Goal: Task Accomplishment & Management: Manage account settings

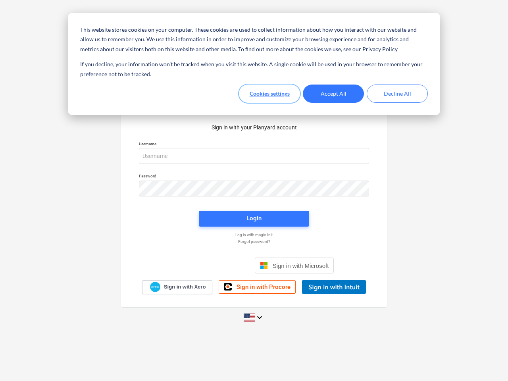
click at [269, 94] on button "Cookies settings" at bounding box center [269, 93] width 61 height 18
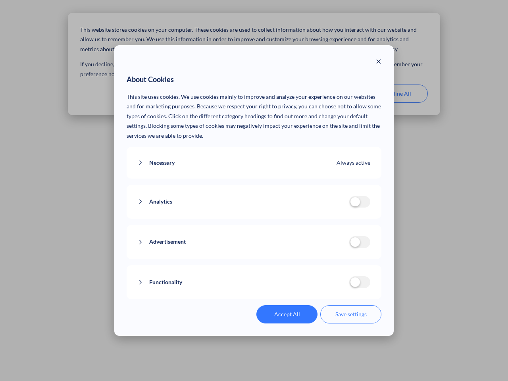
click at [333, 94] on p "This site uses cookies. We use cookies mainly to improve and analyze your exper…" at bounding box center [254, 116] width 255 height 49
click at [397, 94] on div "About Cookies This site uses cookies. We use cookies mainly to improve and anal…" at bounding box center [254, 190] width 508 height 381
click at [254, 156] on div "Necessary Always active These cookies are necessary for the website to function…" at bounding box center [254, 163] width 255 height 32
click at [254, 188] on div "Analytics analytics cookies disallowed These cookies help us to understand how …" at bounding box center [254, 202] width 255 height 34
click at [254, 219] on div "Analytics analytics cookies disallowed These cookies help us to understand how …" at bounding box center [254, 202] width 255 height 34
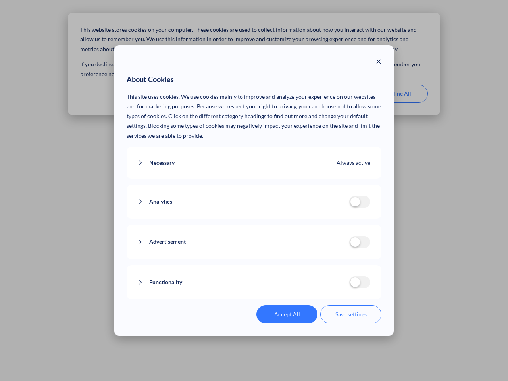
click at [294, 265] on div "Functionality functionality cookies disallowed We use a set of cookies that are…" at bounding box center [254, 282] width 255 height 34
click at [334, 287] on button "Functionality" at bounding box center [243, 282] width 211 height 10
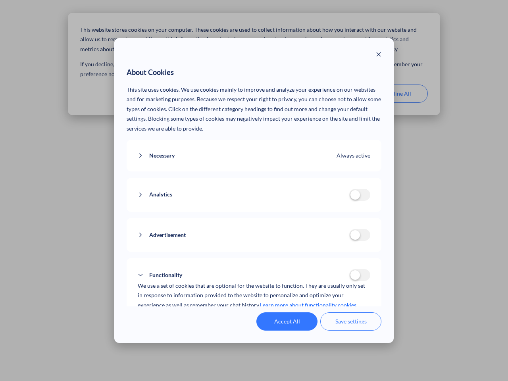
click at [254, 317] on div "Accept All Save settings" at bounding box center [254, 321] width 255 height 18
